Goal: Information Seeking & Learning: Learn about a topic

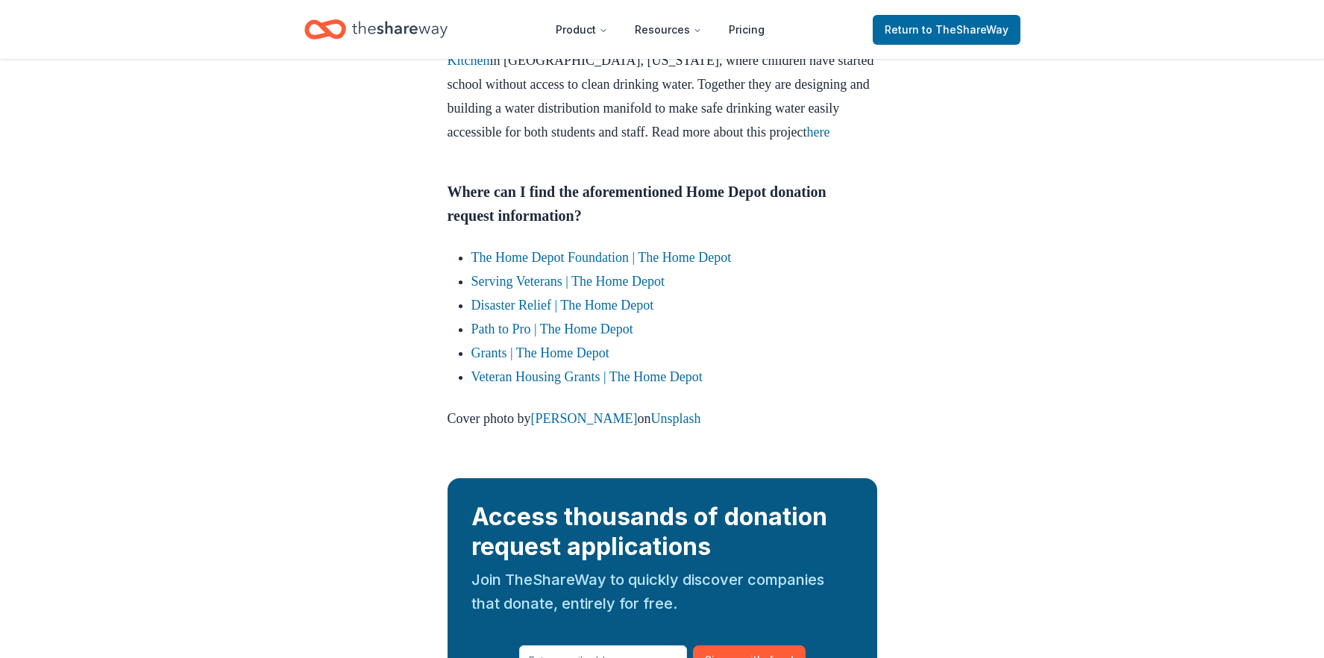
scroll to position [2072, 0]
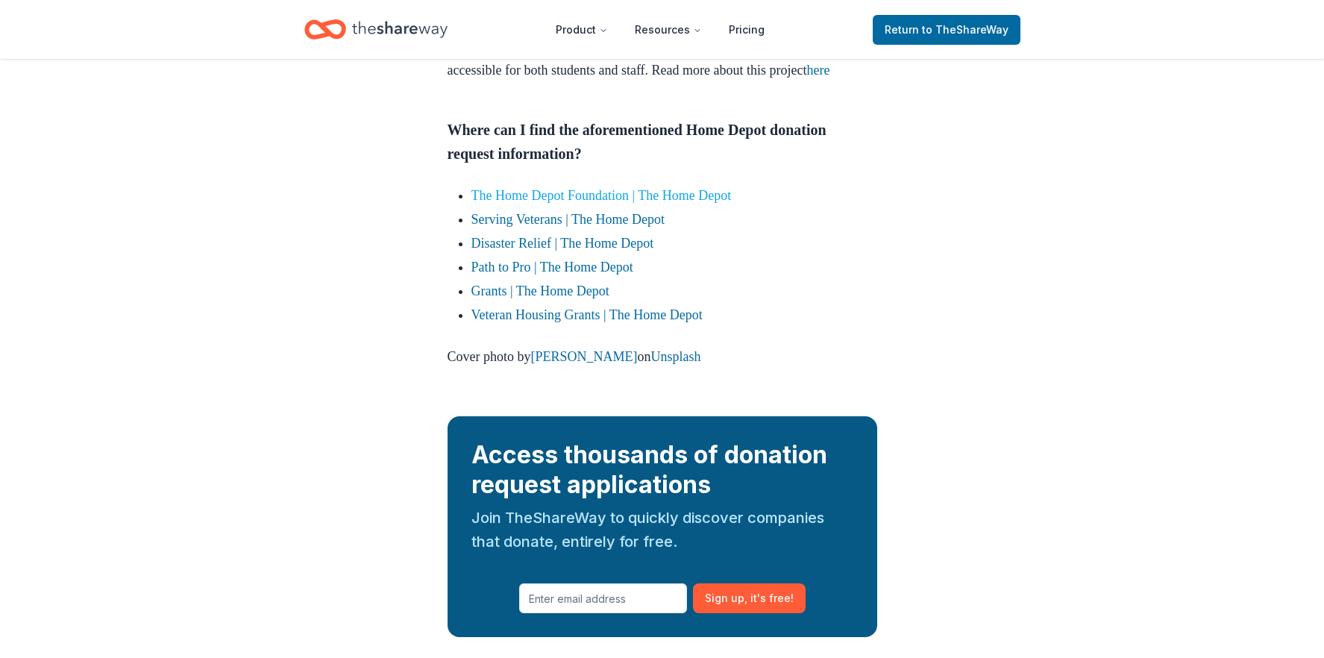
click at [729, 203] on link "The Home Depot Foundation | The Home Depot" at bounding box center [601, 195] width 260 height 15
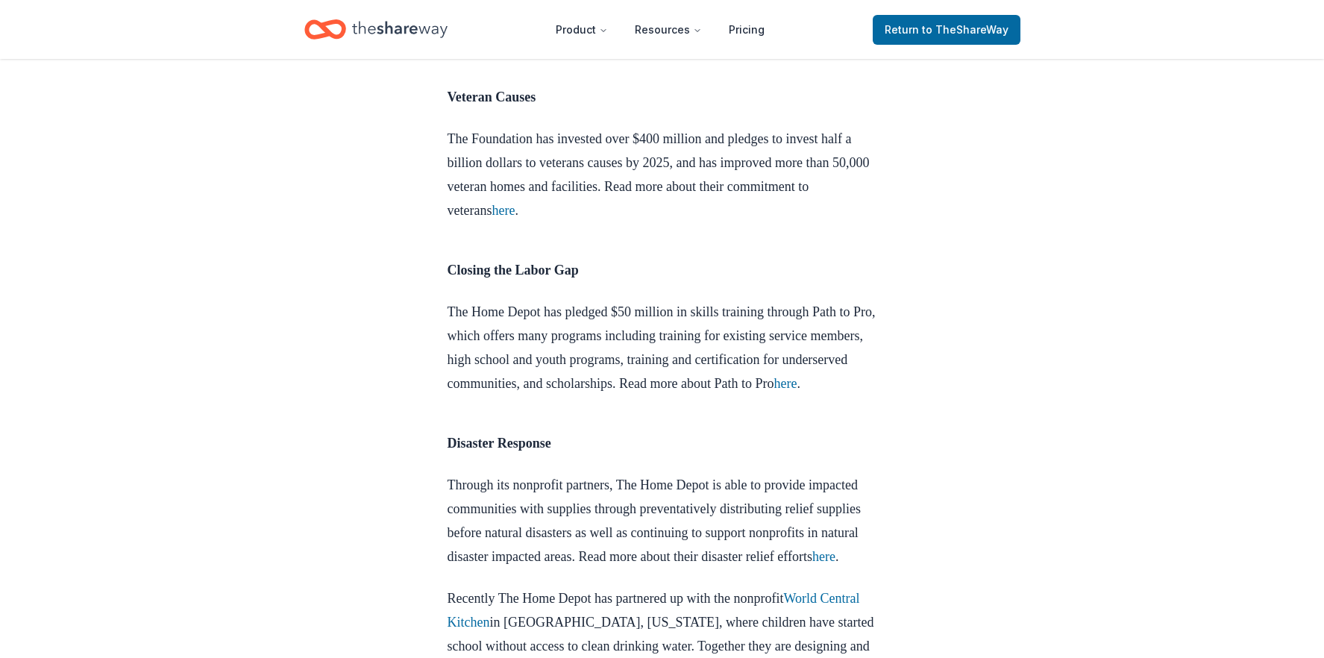
scroll to position [1654, 0]
